Goal: Task Accomplishment & Management: Use online tool/utility

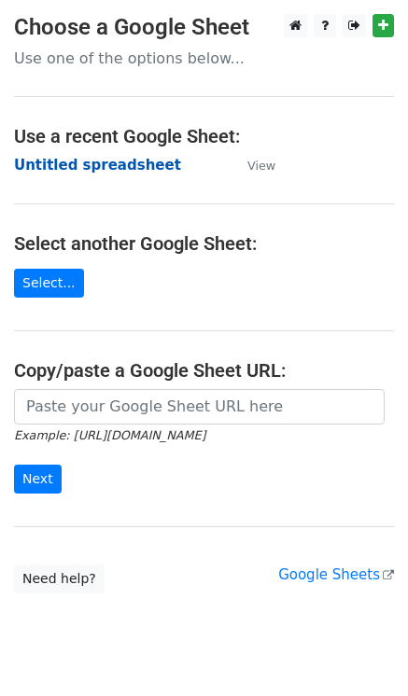
click at [107, 167] on strong "Untitled spreadsheet" at bounding box center [97, 165] width 167 height 17
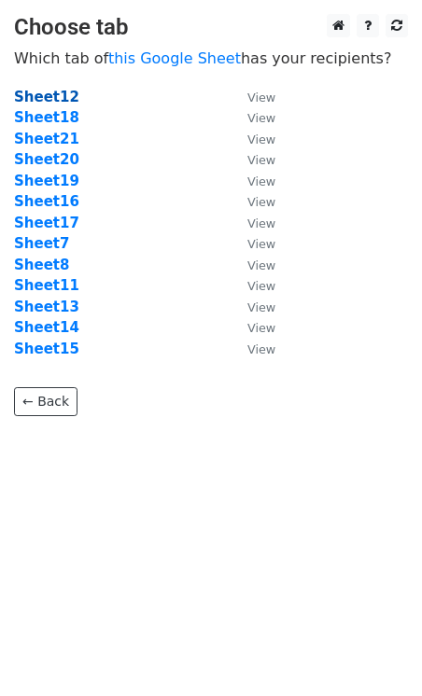
click at [39, 94] on strong "Sheet12" at bounding box center [46, 97] width 65 height 17
drag, startPoint x: 39, startPoint y: 94, endPoint x: 15, endPoint y: 91, distance: 24.6
click at [39, 94] on strong "Sheet12" at bounding box center [46, 97] width 65 height 17
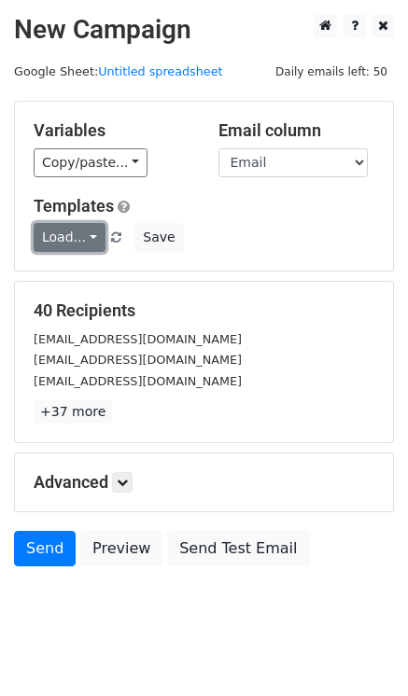
click at [78, 241] on link "Load..." at bounding box center [70, 237] width 72 height 29
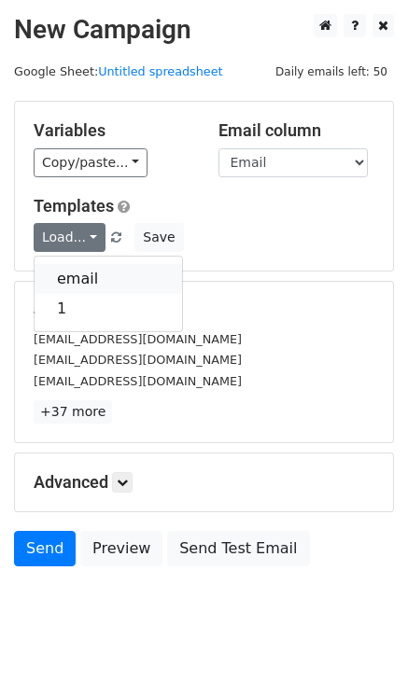
click at [78, 278] on link "email" at bounding box center [108, 279] width 147 height 30
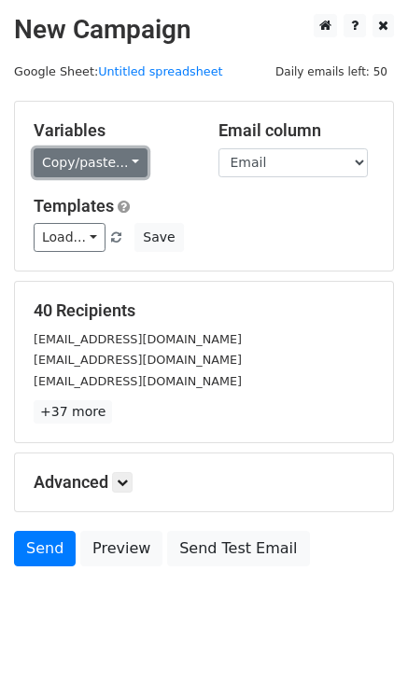
click at [112, 164] on link "Copy/paste..." at bounding box center [91, 162] width 114 height 29
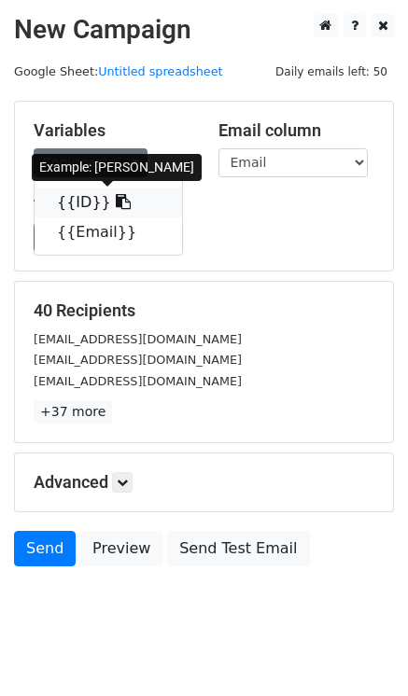
click at [93, 202] on link "{{ID}}" at bounding box center [108, 203] width 147 height 30
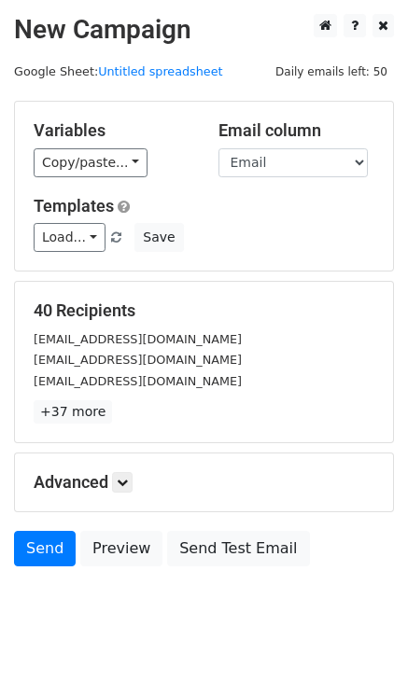
click at [147, 623] on body "New Campaign Daily emails left: 50 Google Sheet: Untitled spreadsheet Variables…" at bounding box center [204, 332] width 408 height 637
click at [84, 412] on link "+37 more" at bounding box center [73, 411] width 78 height 23
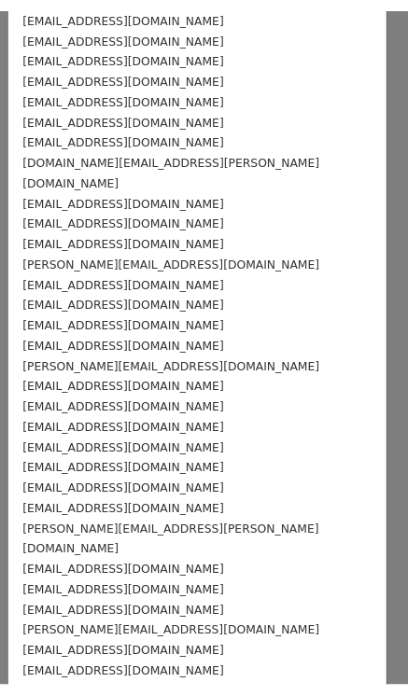
scroll to position [313, 0]
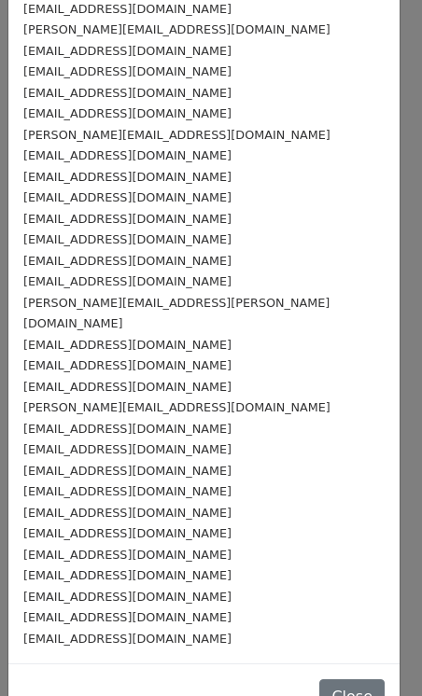
click at [396, 140] on div "40 Recipients × [EMAIL_ADDRESS][DOMAIN_NAME] [EMAIL_ADDRESS][DOMAIN_NAME] [EMAI…" at bounding box center [211, 348] width 422 height 696
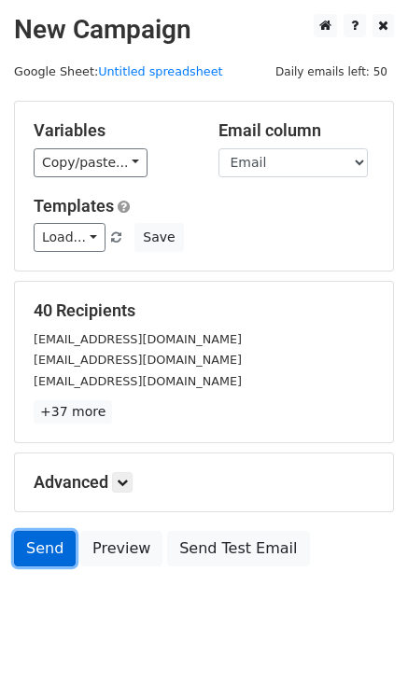
click at [52, 548] on link "Send" at bounding box center [45, 548] width 62 height 35
click at [57, 540] on link "Send" at bounding box center [45, 548] width 62 height 35
